Goal: Information Seeking & Learning: Learn about a topic

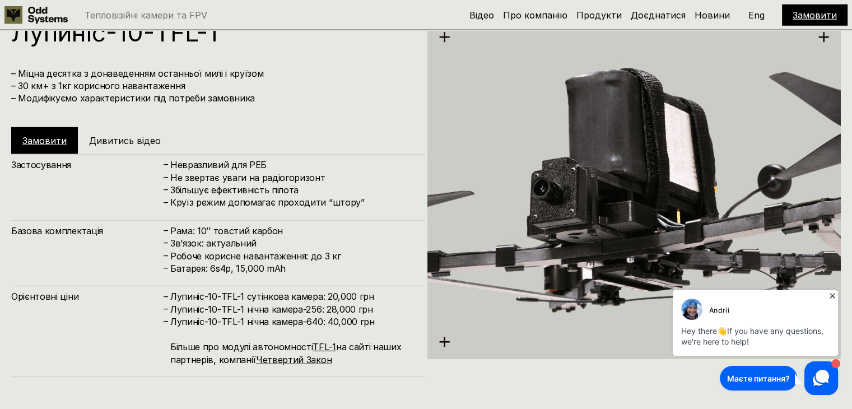
scroll to position [3188, 0]
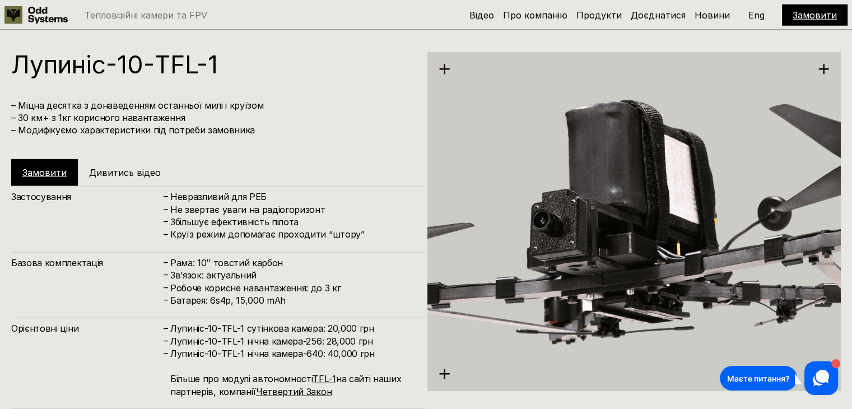
scroll to position [3244, 0]
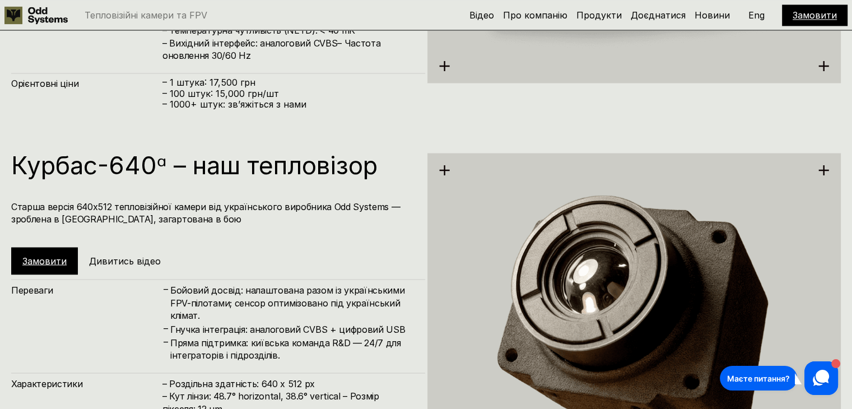
scroll to position [1955, 0]
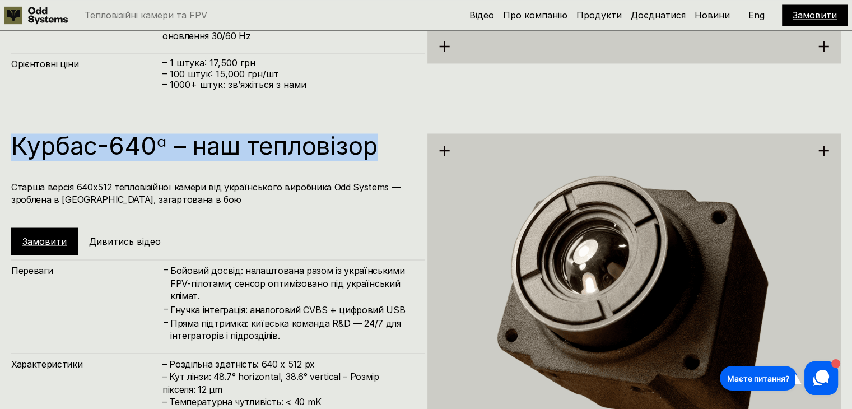
drag, startPoint x: 25, startPoint y: 147, endPoint x: 379, endPoint y: 151, distance: 354.8
click at [379, 151] on div "Курбас-640ᵅ – наш тепловізор Старша версія 640х512 тепловізійної камери від укр…" at bounding box center [426, 301] width 852 height 409
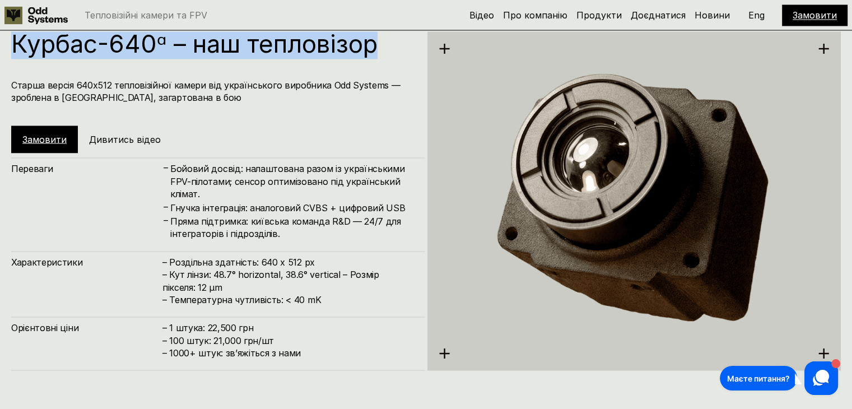
scroll to position [2067, 0]
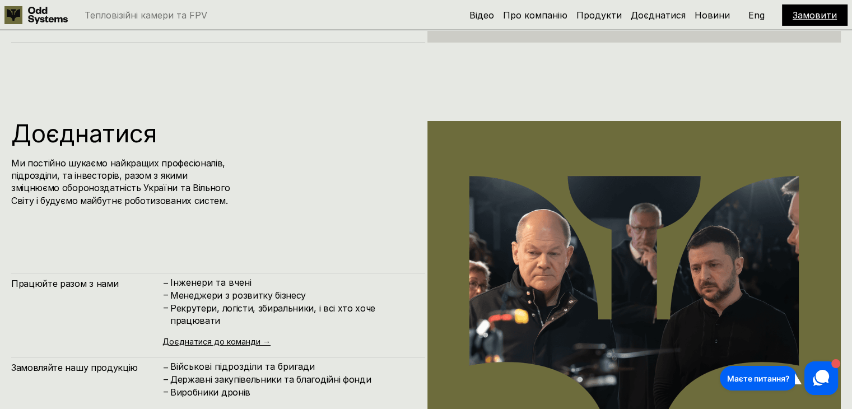
scroll to position [4028, 0]
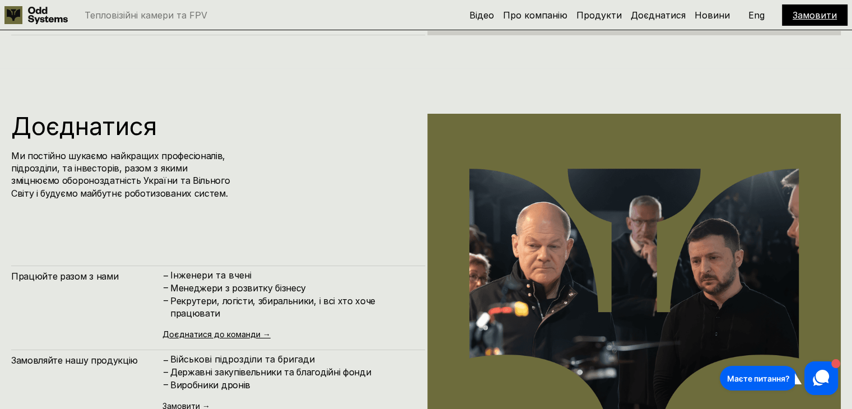
click at [238, 157] on div "Ми постійно шукаємо найкращих професіоналів, підрозділи, та інвесторів, разом з…" at bounding box center [180, 175] width 338 height 50
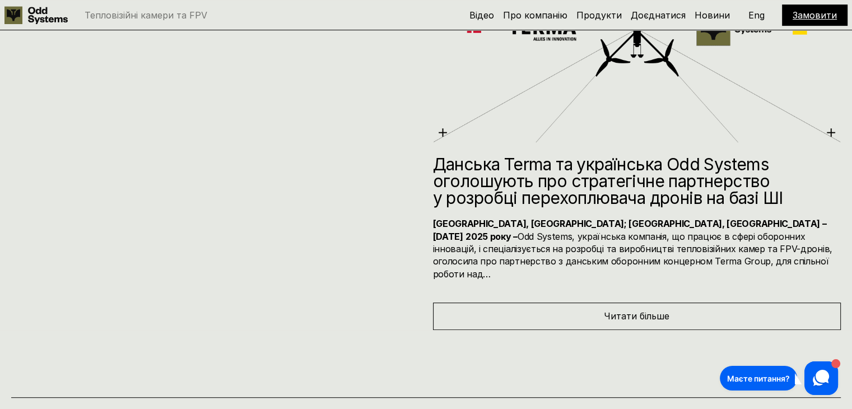
scroll to position [4813, 0]
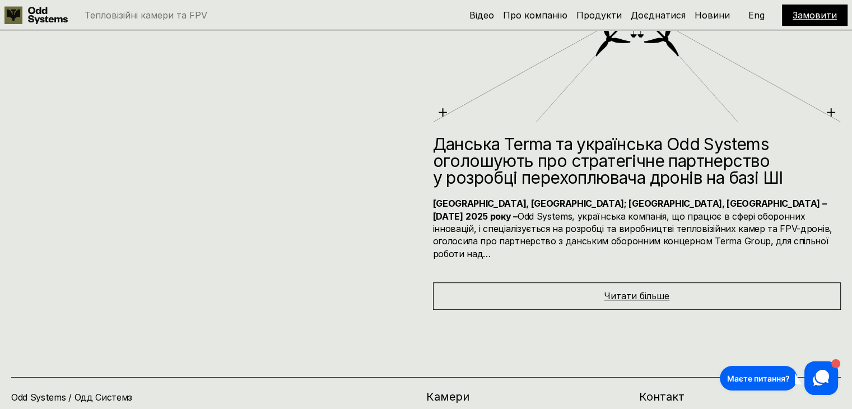
click at [627, 290] on span "Читати більше" at bounding box center [637, 295] width 66 height 11
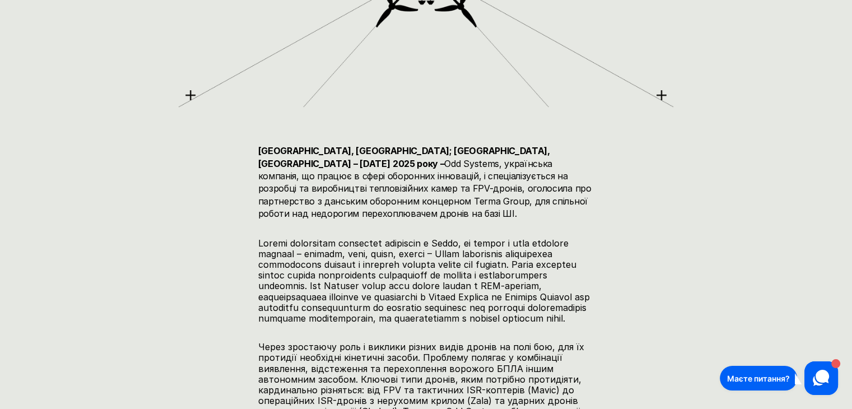
scroll to position [560, 0]
